Goal: Task Accomplishment & Management: Manage account settings

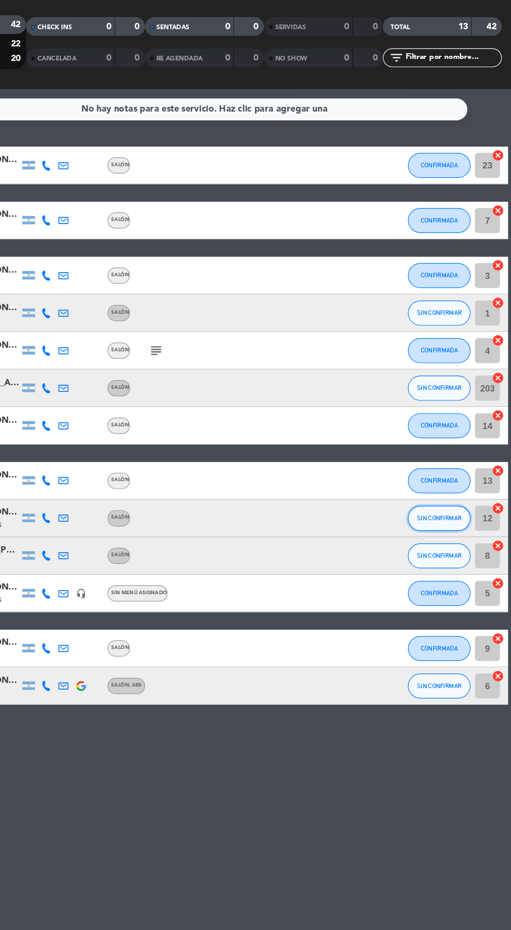
click at [460, 498] on span "SIN CONFIRMAR" at bounding box center [451, 498] width 37 height 6
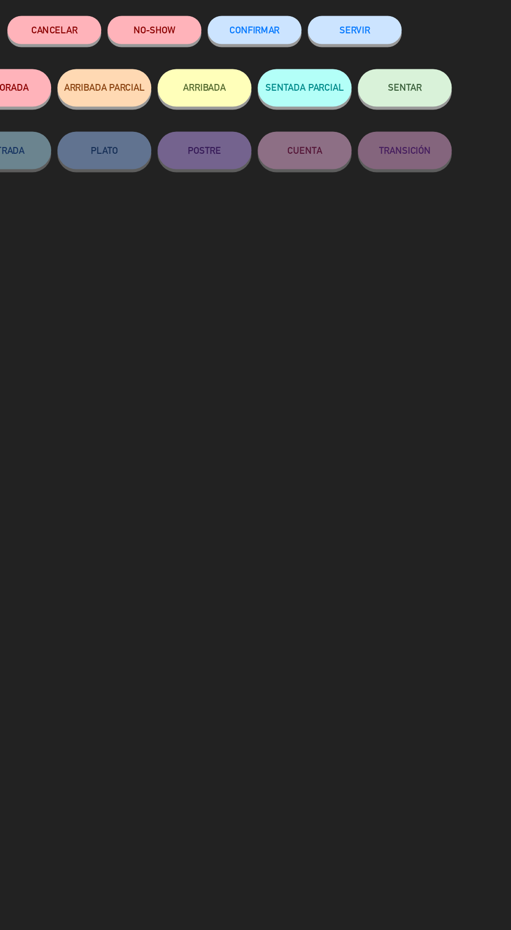
click at [314, 93] on span "CONFIRMAR" at bounding box center [297, 91] width 42 height 9
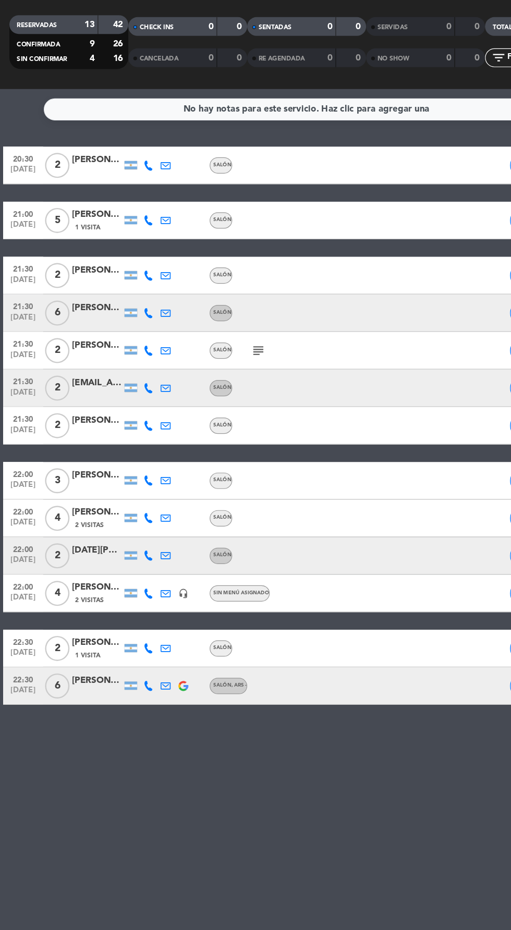
click at [119, 326] on icon at bounding box center [123, 327] width 8 height 8
click at [148, 311] on span at bounding box center [149, 310] width 8 height 8
click at [78, 333] on div at bounding box center [81, 333] width 42 height 8
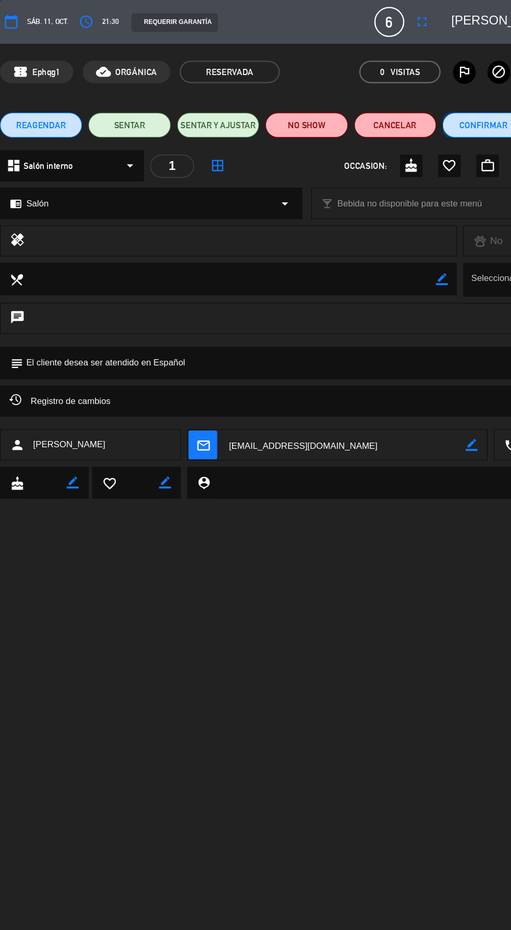
click at [407, 104] on button "Confirmar" at bounding box center [403, 104] width 68 height 21
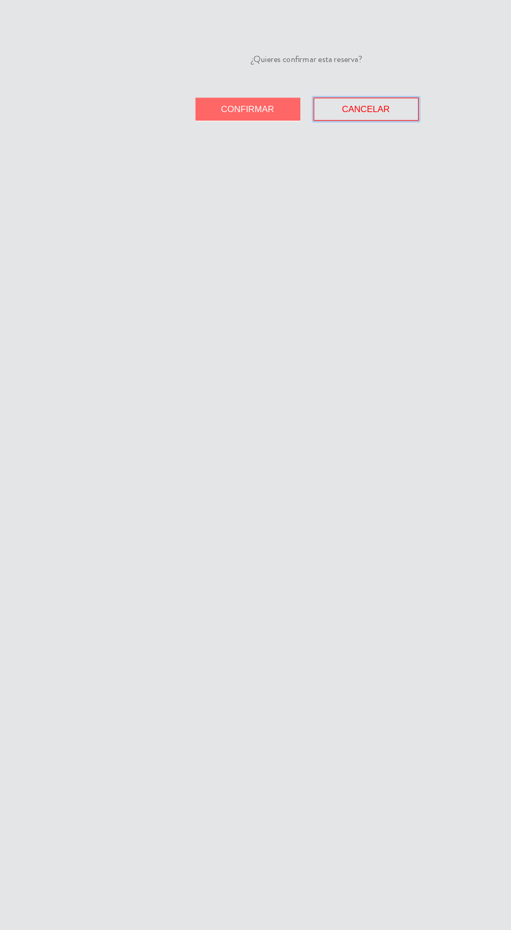
click at [338, 93] on button "Cancelar" at bounding box center [305, 90] width 88 height 19
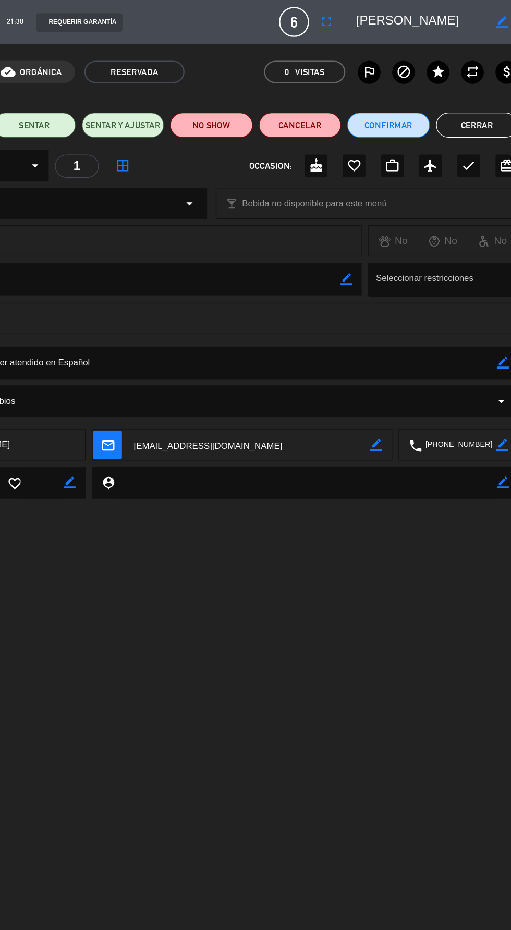
click at [460, 111] on button "Cerrar" at bounding box center [477, 104] width 68 height 21
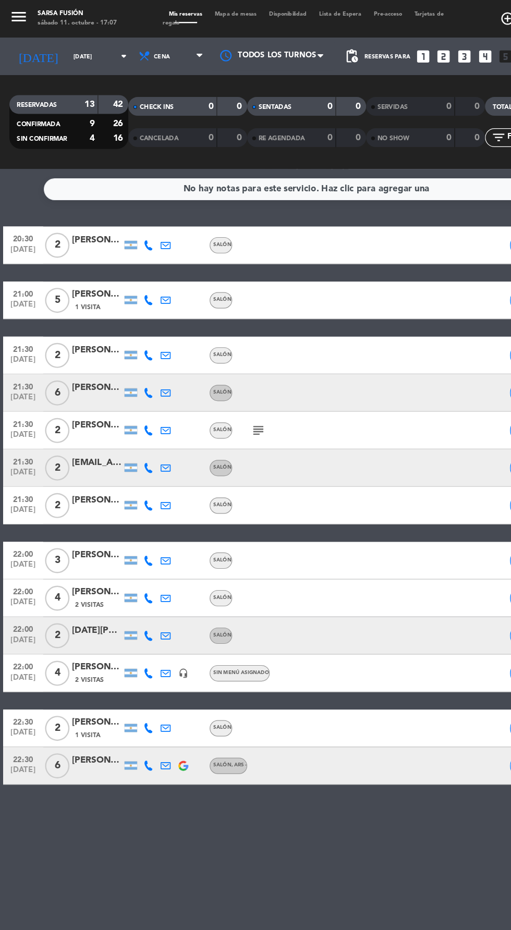
click at [121, 392] on icon at bounding box center [123, 390] width 8 height 8
click at [145, 374] on span at bounding box center [149, 373] width 8 height 8
click at [66, 383] on div "[EMAIL_ADDRESS][DOMAIN_NAME]" at bounding box center [81, 385] width 42 height 12
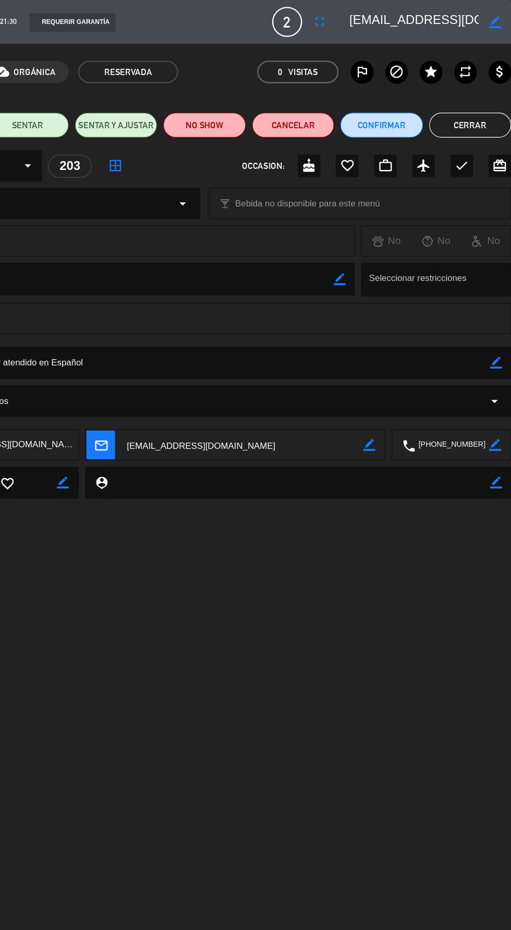
click at [487, 106] on button "Cerrar" at bounding box center [477, 104] width 68 height 21
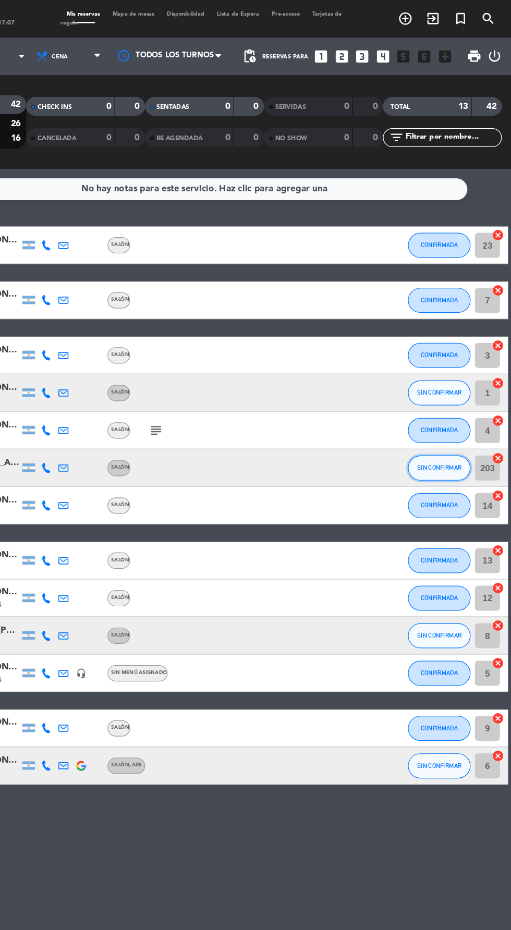
click at [455, 389] on span "SIN CONFIRMAR" at bounding box center [451, 390] width 37 height 6
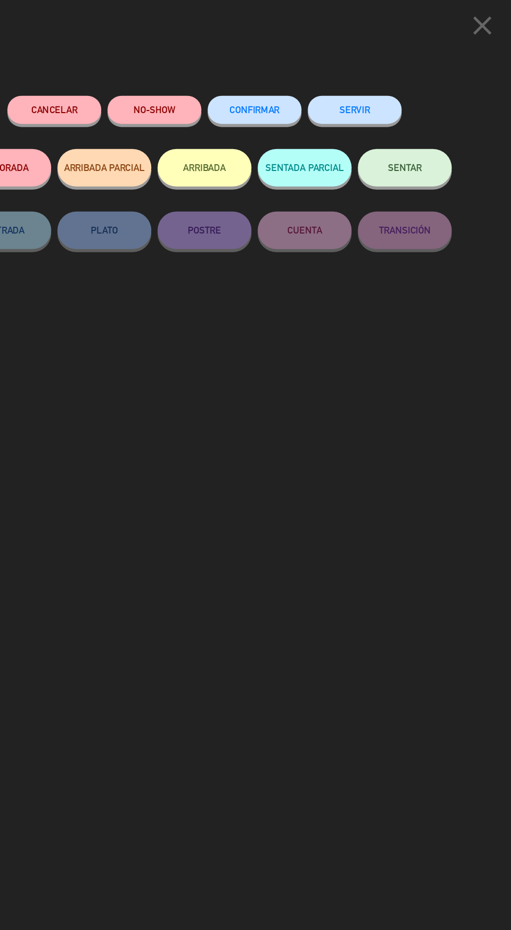
click at [309, 91] on span "CONFIRMAR" at bounding box center [297, 91] width 42 height 9
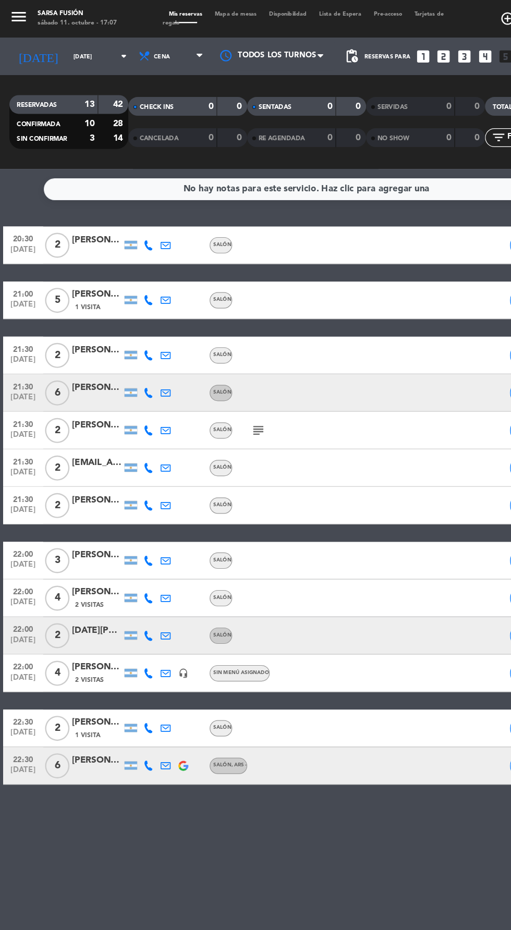
click at [123, 529] on icon at bounding box center [123, 529] width 8 height 8
click at [144, 512] on span at bounding box center [147, 513] width 8 height 8
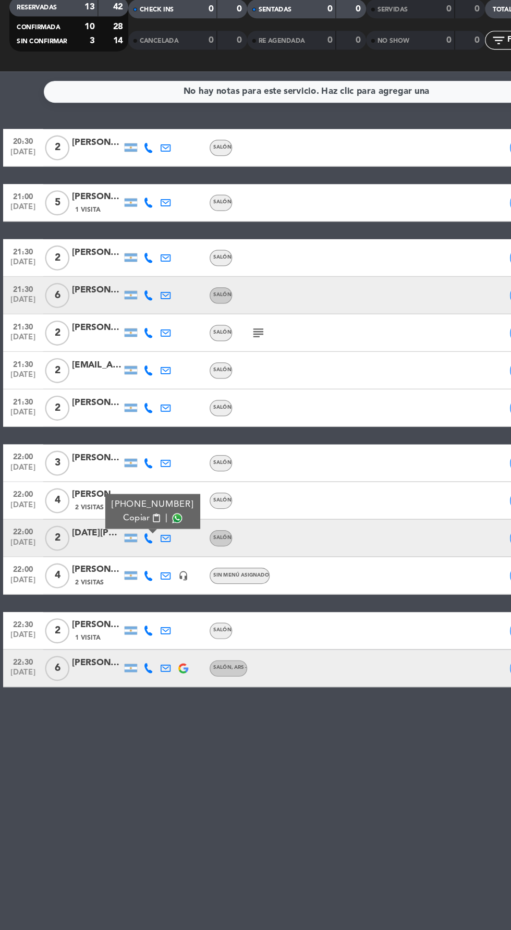
click at [122, 640] on icon at bounding box center [123, 638] width 8 height 8
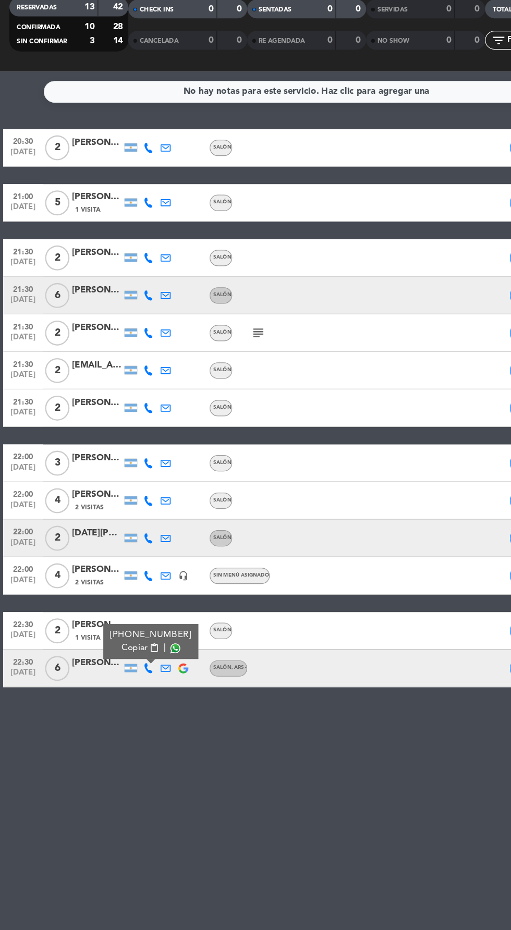
click at [144, 621] on span at bounding box center [146, 621] width 8 height 8
click at [68, 644] on div at bounding box center [81, 644] width 42 height 8
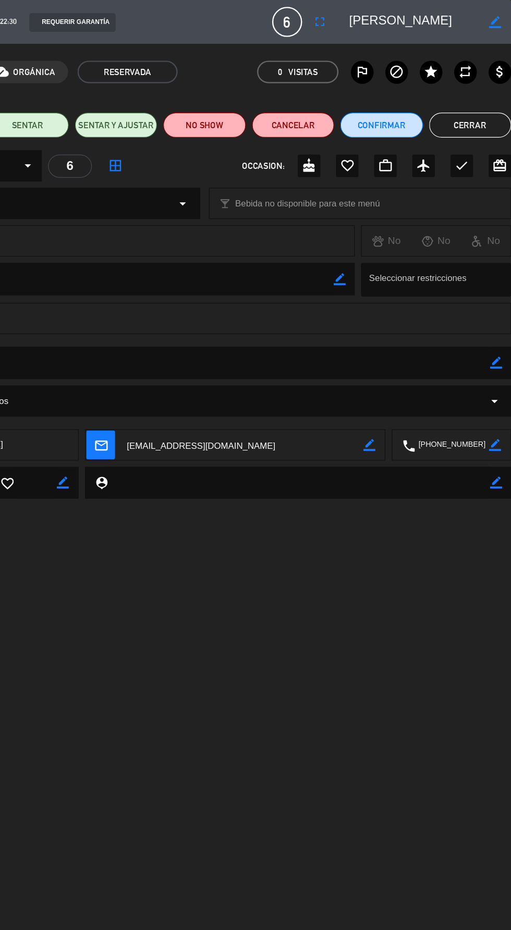
click at [399, 15] on textarea at bounding box center [430, 18] width 108 height 19
click at [477, 106] on button "Cerrar" at bounding box center [477, 104] width 68 height 21
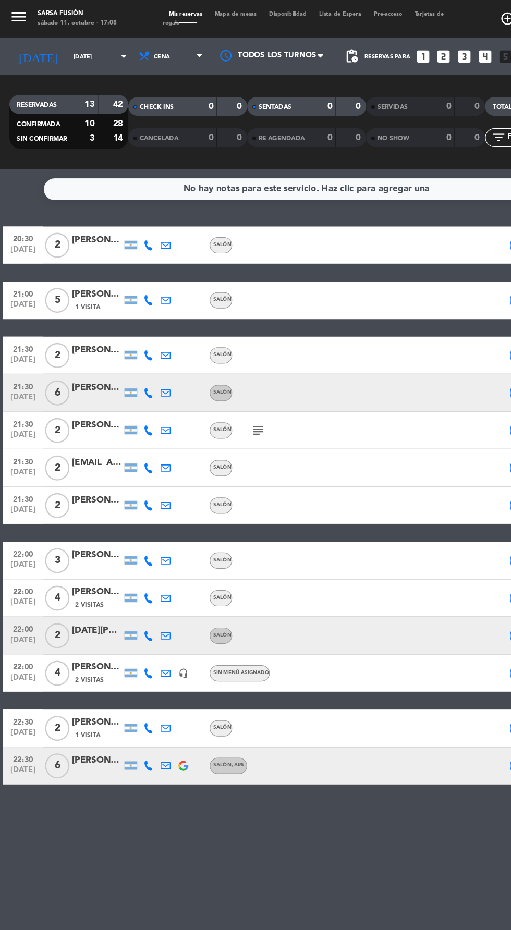
click at [68, 644] on div at bounding box center [81, 644] width 42 height 8
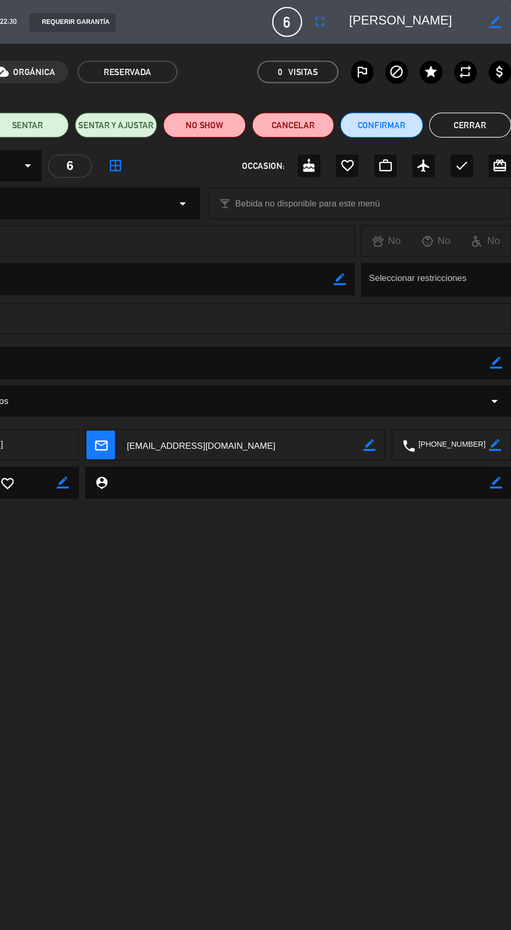
click at [480, 100] on button "Cerrar" at bounding box center [477, 104] width 68 height 21
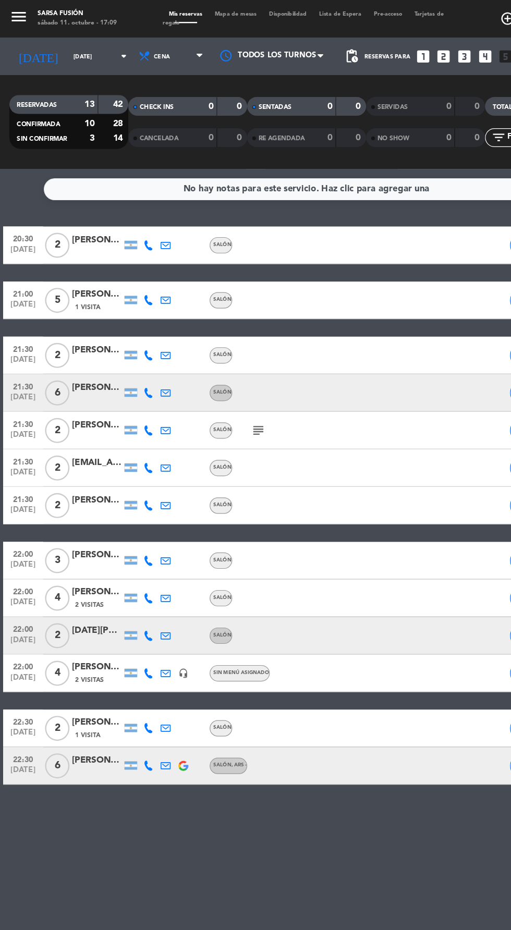
click at [123, 327] on icon at bounding box center [123, 327] width 8 height 8
click at [148, 311] on span at bounding box center [149, 310] width 8 height 8
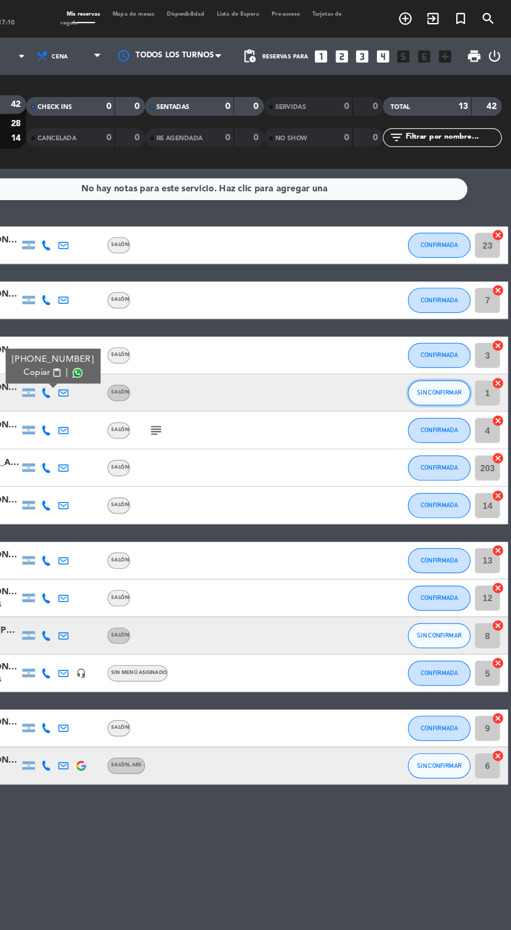
click at [450, 329] on span "SIN CONFIRMAR" at bounding box center [451, 327] width 37 height 6
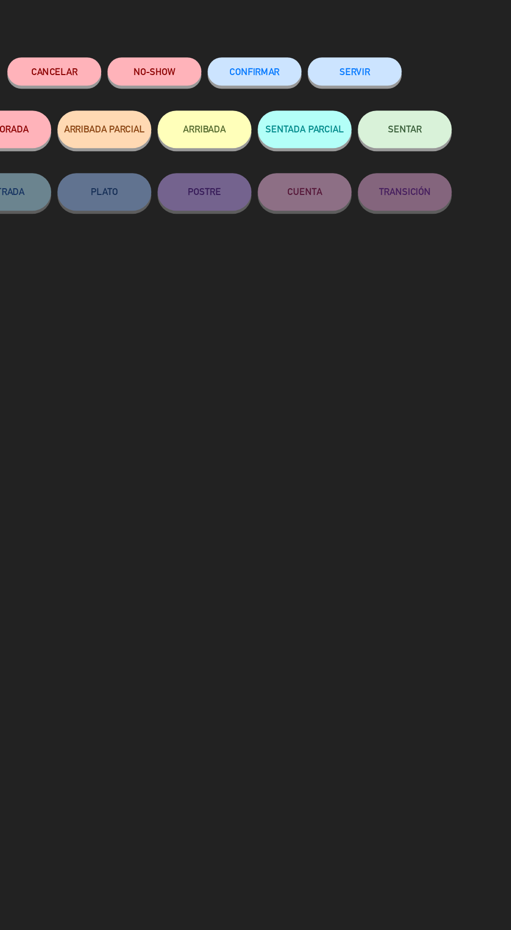
click at [301, 98] on button "CONFIRMAR" at bounding box center [297, 91] width 78 height 23
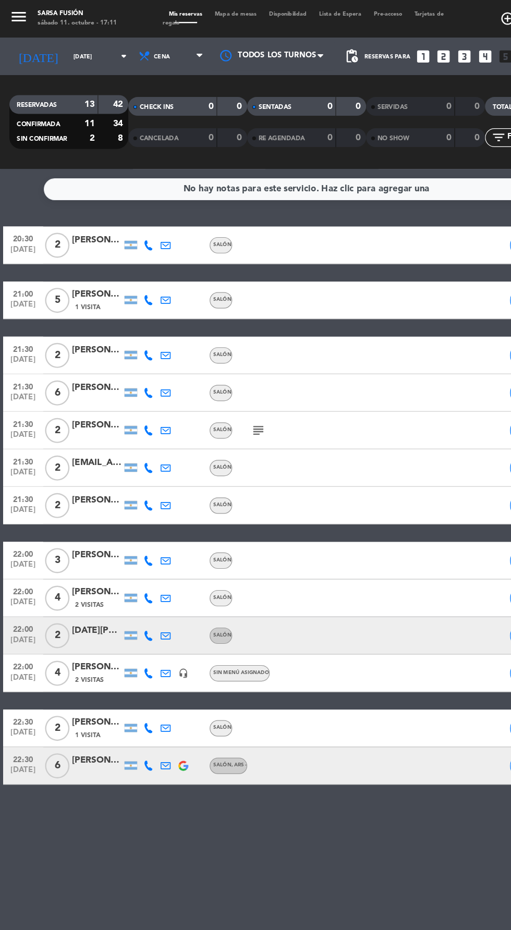
click at [198, 11] on span "Mapa de mesas" at bounding box center [196, 11] width 45 height 5
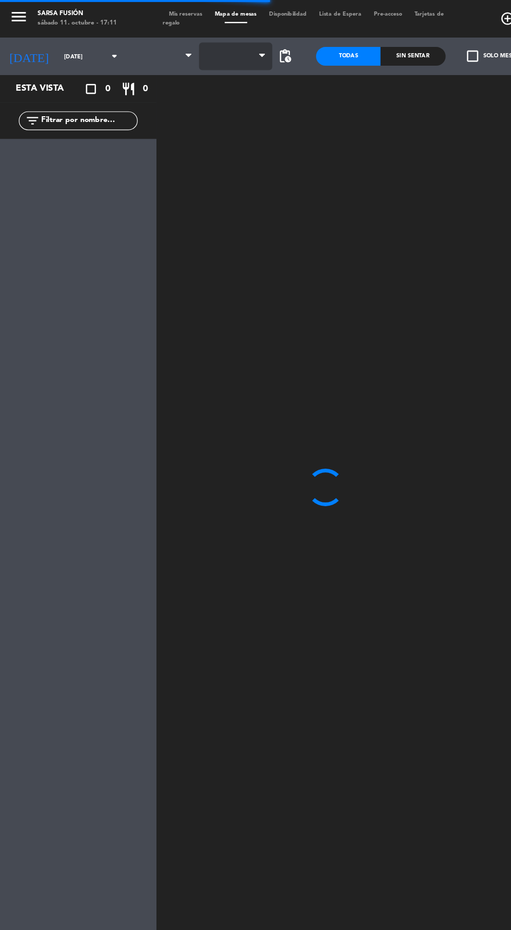
click at [193, 50] on span at bounding box center [197, 46] width 62 height 23
click at [204, 53] on span at bounding box center [197, 46] width 62 height 23
click at [195, 45] on span "Galeria Exterior" at bounding box center [202, 47] width 46 height 6
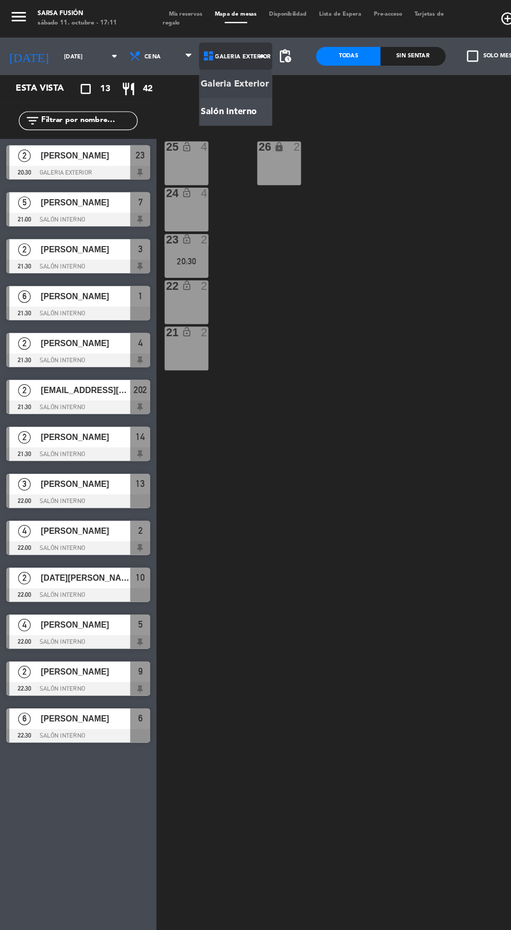
click at [208, 94] on ng-component "menu Sarsa Fusión [DATE] 11. octubre - 17:11 Mis reservas Mapa de mesas Disponi…" at bounding box center [255, 464] width 511 height 928
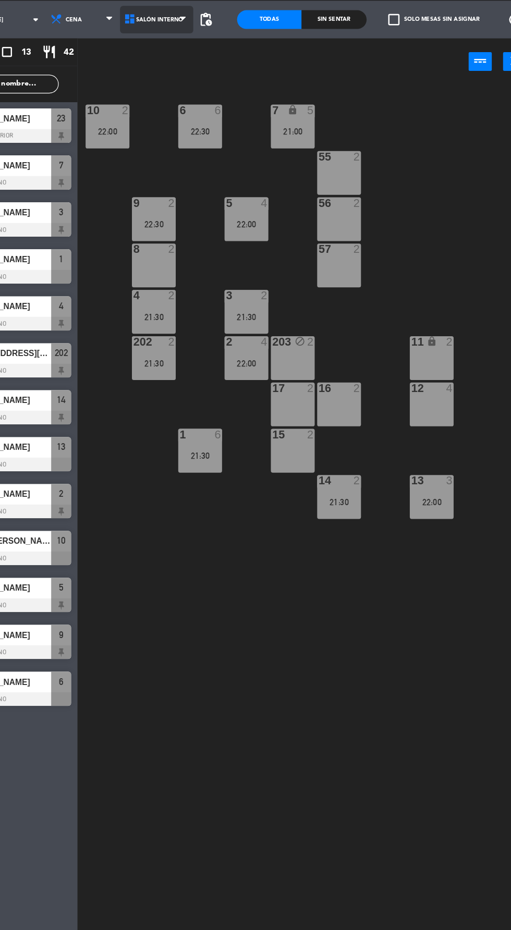
click at [189, 55] on span "Salón interno" at bounding box center [197, 46] width 62 height 23
click at [198, 70] on ng-component "menu Sarsa Fusión [DATE] 11. octubre - 17:11 Mis reservas Mapa de mesas Disponi…" at bounding box center [255, 464] width 511 height 928
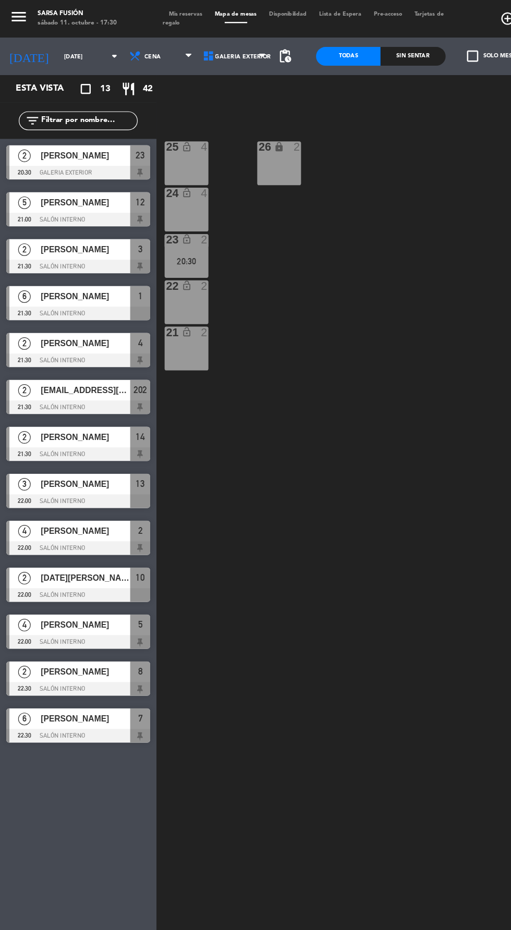
click at [146, 11] on span "Mis reservas" at bounding box center [155, 11] width 38 height 5
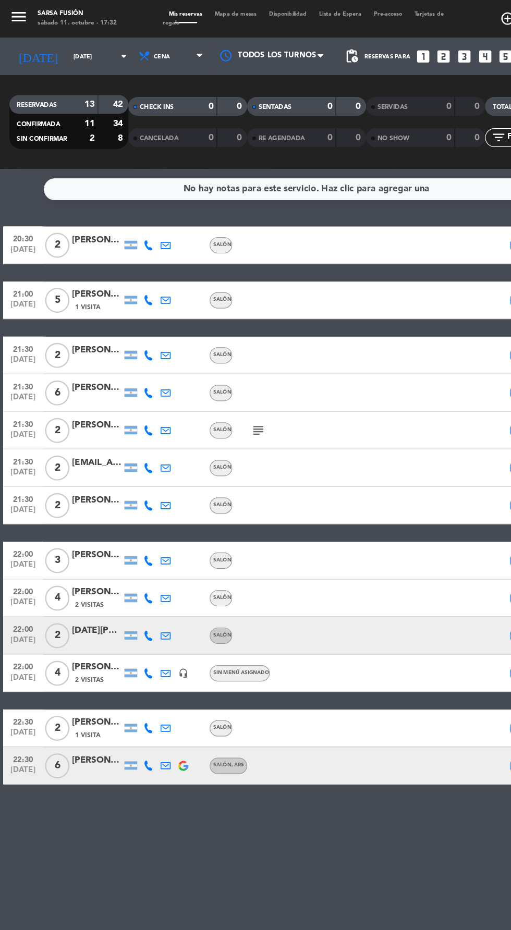
click at [212, 11] on span "Mapa de mesas" at bounding box center [196, 11] width 45 height 5
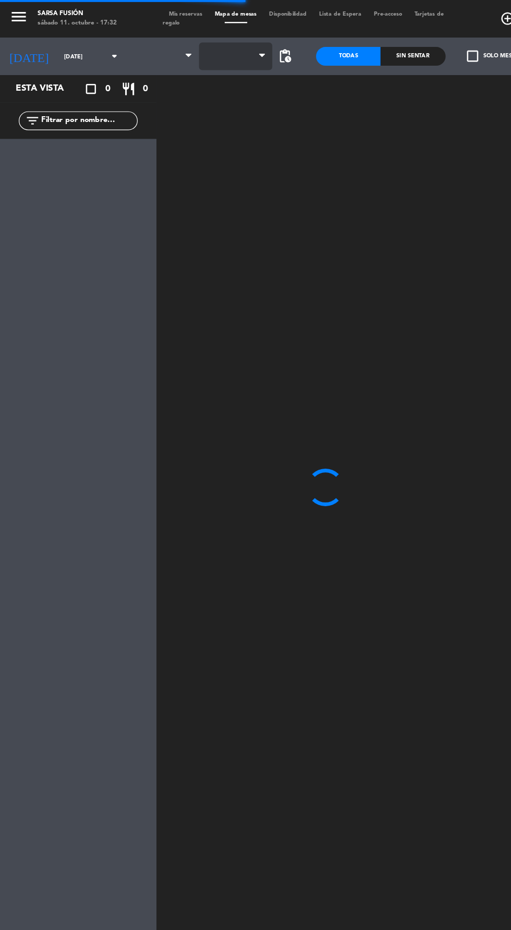
click at [185, 54] on span at bounding box center [197, 46] width 62 height 23
click at [201, 48] on span "Galeria Exterior" at bounding box center [202, 47] width 46 height 6
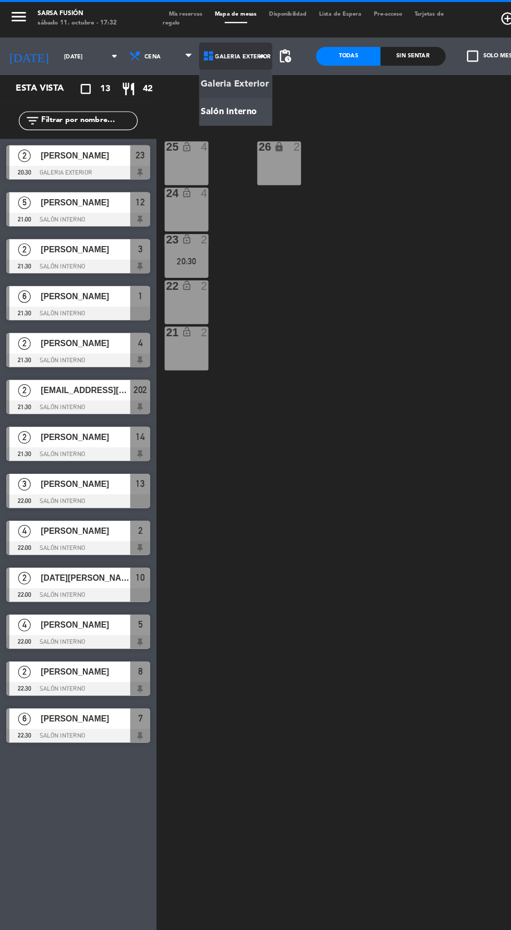
click at [195, 91] on ng-component "menu Sarsa Fusión [DATE] 11. octubre - 17:32 Mis reservas Mapa de mesas Disponi…" at bounding box center [255, 464] width 511 height 928
